Goal: Information Seeking & Learning: Learn about a topic

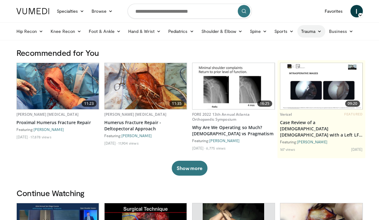
click at [316, 33] on link "Trauma" at bounding box center [312, 31] width 28 height 12
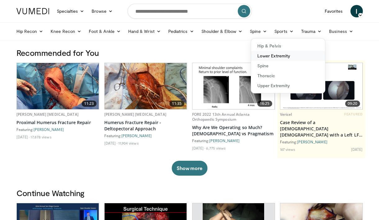
click at [286, 57] on link "Lower Extremity" at bounding box center [288, 56] width 74 height 10
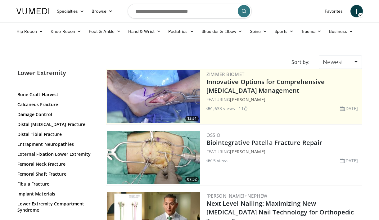
scroll to position [43, 0]
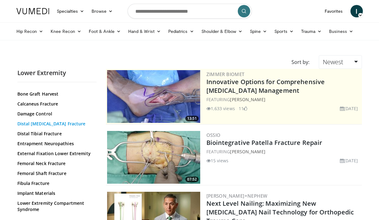
click at [59, 123] on link "Distal [MEDICAL_DATA] Fracture" at bounding box center [55, 124] width 76 height 6
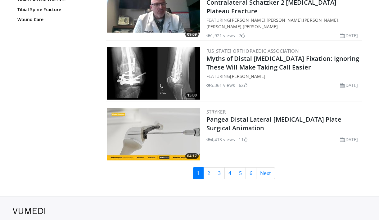
scroll to position [1451, 0]
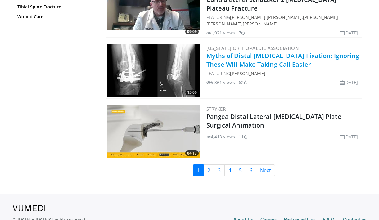
click at [260, 52] on link "Myths of Distal Femur Fixation: Ignoring These Will Make Taking Call Easier" at bounding box center [283, 60] width 153 height 17
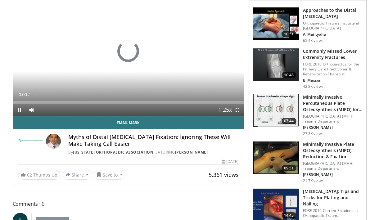
scroll to position [62, 0]
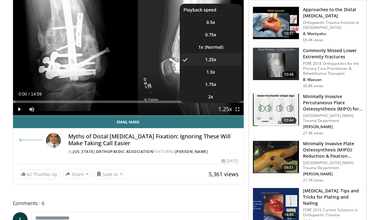
click at [223, 108] on span "Video Player" at bounding box center [225, 109] width 9 height 12
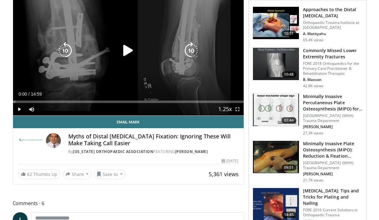
click at [126, 50] on icon "Video Player" at bounding box center [128, 50] width 17 height 17
click at [192, 47] on icon "Video Player" at bounding box center [191, 50] width 17 height 17
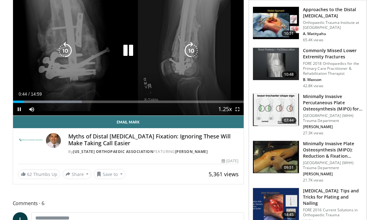
click at [192, 47] on icon "Video Player" at bounding box center [191, 50] width 17 height 17
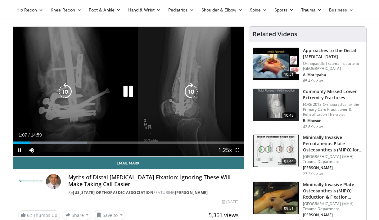
scroll to position [21, 0]
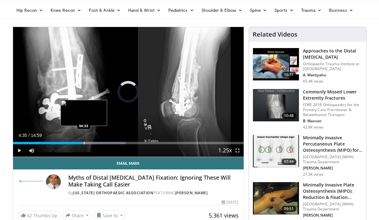
click at [84, 143] on div "Progress Bar" at bounding box center [84, 143] width 1 height 2
click at [86, 143] on div "Progress Bar" at bounding box center [86, 143] width 1 height 2
click at [93, 143] on div "Progress Bar" at bounding box center [93, 143] width 1 height 2
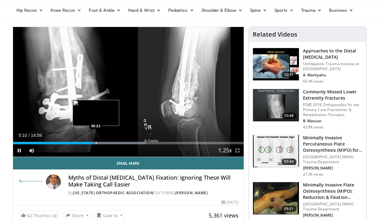
click at [96, 143] on div "Progress Bar" at bounding box center [96, 143] width 1 height 2
click at [101, 143] on div "Progress Bar" at bounding box center [101, 143] width 1 height 2
click at [107, 143] on div "Progress Bar" at bounding box center [107, 143] width 1 height 2
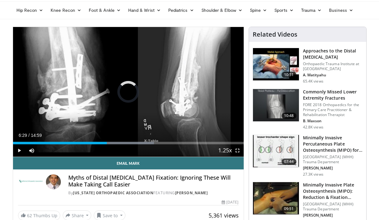
click at [113, 143] on div "Progress Bar" at bounding box center [113, 143] width 1 height 2
click at [119, 143] on div "Progress Bar" at bounding box center [119, 143] width 1 height 2
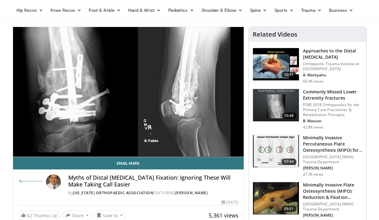
click at [124, 143] on div "60 seconds Tap to unmute" at bounding box center [128, 92] width 231 height 130
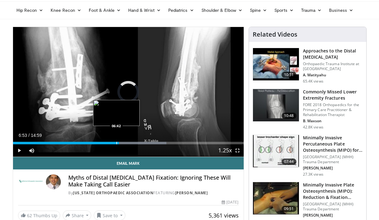
click at [116, 144] on div "Progress Bar" at bounding box center [116, 143] width 1 height 2
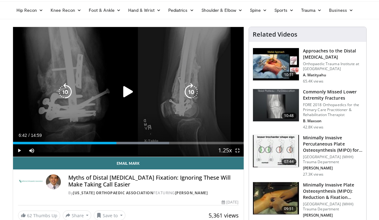
click at [106, 112] on div "60 seconds Tap to unmute" at bounding box center [128, 92] width 231 height 130
click at [189, 90] on icon "Video Player" at bounding box center [191, 91] width 17 height 17
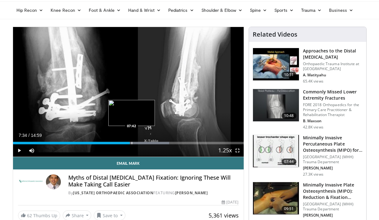
click at [132, 144] on div "Progress Bar" at bounding box center [132, 143] width 1 height 2
click at [135, 144] on div "Progress Bar" at bounding box center [135, 143] width 1 height 2
click at [139, 144] on div "Progress Bar" at bounding box center [139, 143] width 1 height 2
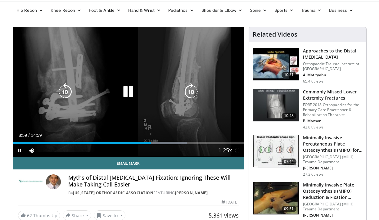
click at [43, 109] on div "10 seconds Tap to unmute" at bounding box center [128, 92] width 231 height 130
click at [122, 103] on div "10 seconds Tap to unmute" at bounding box center [128, 92] width 231 height 130
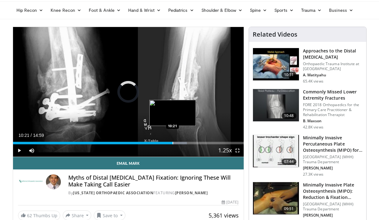
click at [173, 143] on div "Progress Bar" at bounding box center [173, 143] width 1 height 2
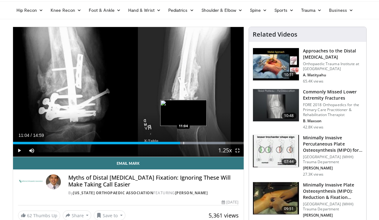
click at [184, 144] on div "Progress Bar" at bounding box center [184, 143] width 1 height 2
click at [189, 141] on div "Loaded : 94.37% 11:12 11:28" at bounding box center [128, 142] width 231 height 6
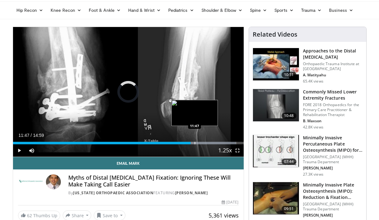
click at [195, 144] on div "Progress Bar" at bounding box center [195, 143] width 1 height 2
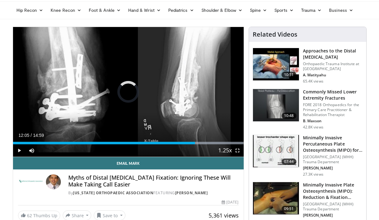
click at [199, 144] on div "Progress Bar" at bounding box center [199, 143] width 1 height 2
click at [224, 143] on div "Progress Bar" at bounding box center [224, 143] width 1 height 2
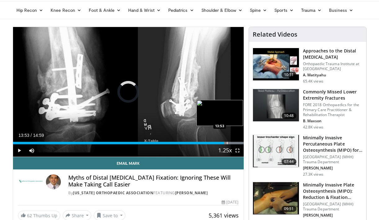
click at [227, 143] on div "Progress Bar" at bounding box center [227, 143] width 1 height 2
click at [230, 142] on div "Progress Bar" at bounding box center [230, 143] width 1 height 2
click at [235, 143] on div "Progress Bar" at bounding box center [235, 143] width 1 height 2
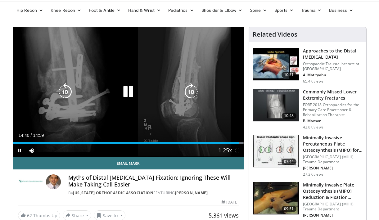
click at [125, 90] on icon "Video Player" at bounding box center [128, 91] width 17 height 17
